Goal: Obtain resource: Obtain resource

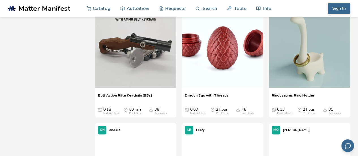
scroll to position [763, 0]
click at [220, 89] on div at bounding box center [222, 47] width 81 height 85
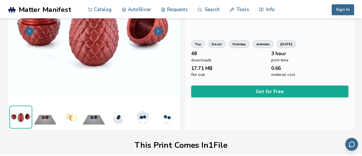
scroll to position [64, 0]
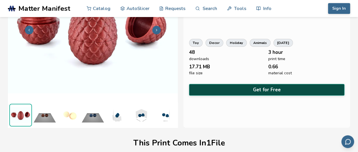
click at [221, 85] on button "Get for Free" at bounding box center [266, 90] width 155 height 12
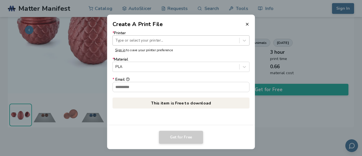
click at [179, 43] on div at bounding box center [175, 40] width 121 height 5
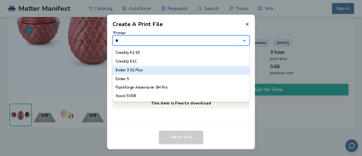
scroll to position [35, 0]
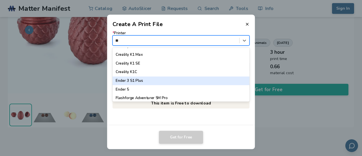
type input "***"
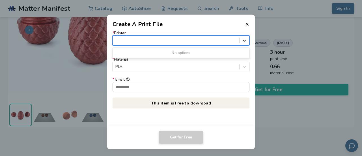
click at [244, 39] on icon at bounding box center [244, 40] width 5 height 5
click at [242, 40] on icon at bounding box center [244, 40] width 5 height 5
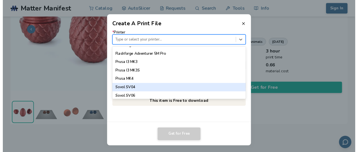
scroll to position [527, 0]
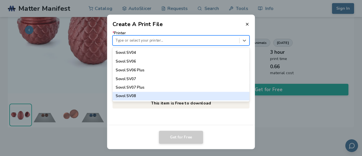
click at [167, 123] on div "* Printer 64 results available. Use Up and Down to choose options, press Enter …" at bounding box center [181, 76] width 148 height 97
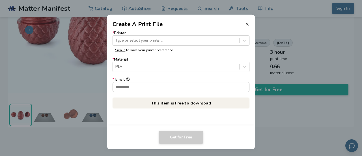
click at [247, 24] on line at bounding box center [247, 24] width 2 height 2
